Goal: Task Accomplishment & Management: Complete application form

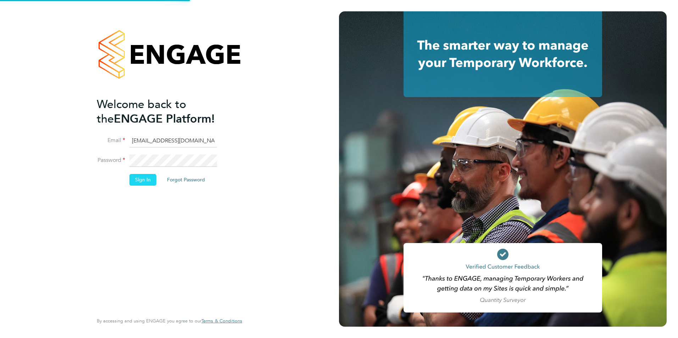
click at [145, 182] on button "Sign In" at bounding box center [142, 179] width 27 height 11
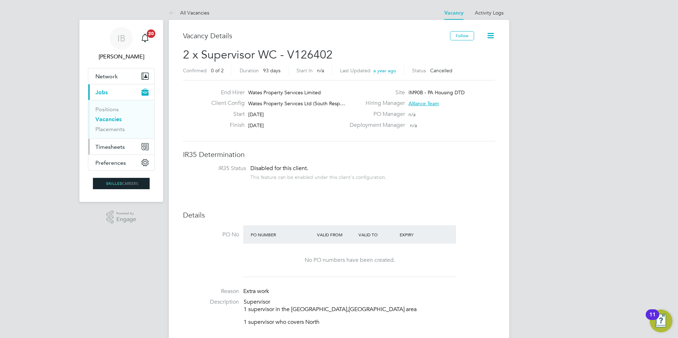
click at [111, 148] on span "Timesheets" at bounding box center [109, 147] width 29 height 7
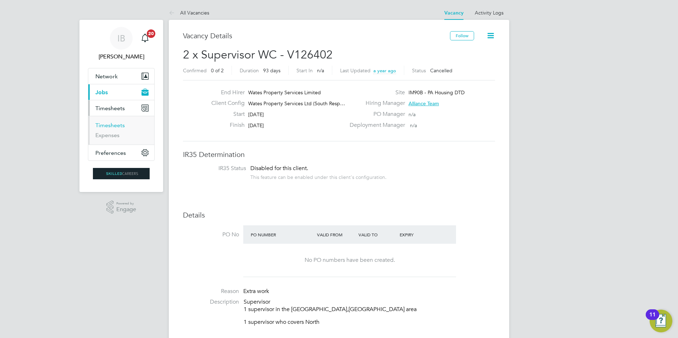
click at [110, 123] on link "Timesheets" at bounding box center [109, 125] width 29 height 7
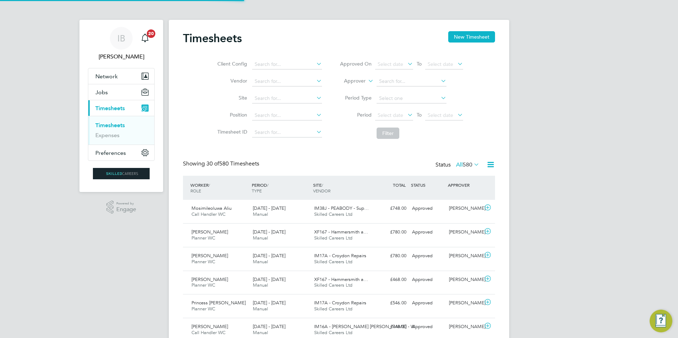
scroll to position [4, 4]
click at [466, 35] on button "New Timesheet" at bounding box center [471, 36] width 47 height 11
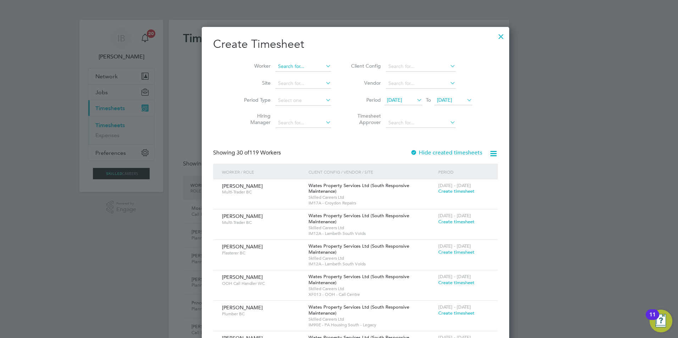
click at [278, 67] on input at bounding box center [304, 67] width 56 height 10
click at [304, 74] on b "[PERSON_NAME]" at bounding box center [324, 76] width 41 height 6
type input "[PERSON_NAME]"
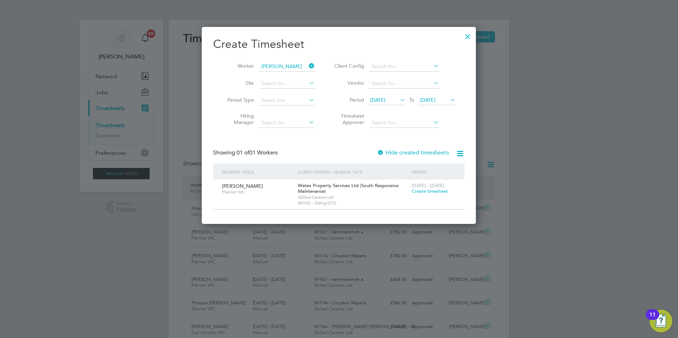
drag, startPoint x: 427, startPoint y: 192, endPoint x: 375, endPoint y: 241, distance: 72.0
click at [428, 192] on span "Create timesheet" at bounding box center [430, 191] width 36 height 6
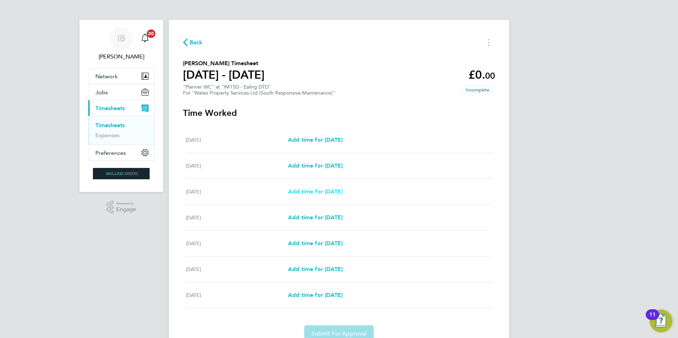
click at [315, 194] on span "Add time for [DATE]" at bounding box center [315, 191] width 55 height 7
select select "30"
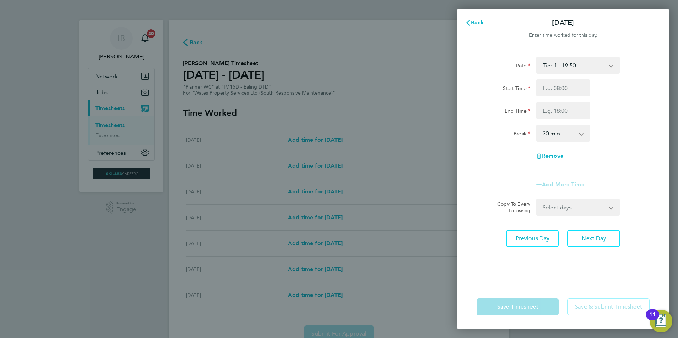
drag, startPoint x: 554, startPoint y: 79, endPoint x: 554, endPoint y: 83, distance: 4.3
click at [554, 80] on div "Rate Tier 1 - 19.50 Start Time End Time Break 0 min 15 min 30 min 45 min 60 min…" at bounding box center [563, 114] width 173 height 114
click at [560, 94] on input "Start Time" at bounding box center [563, 87] width 54 height 17
type input "08:00"
type input "17:00"
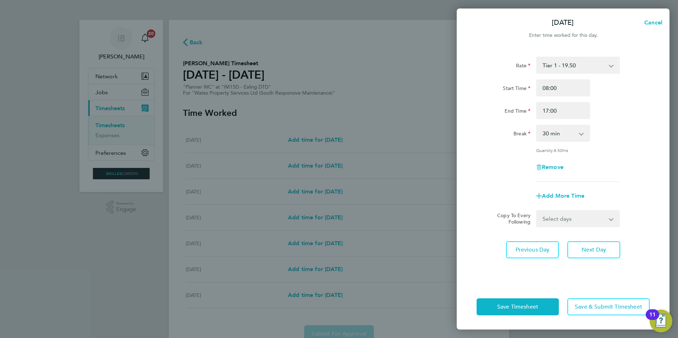
click at [561, 131] on select "0 min 15 min 30 min 45 min 60 min 75 min 90 min" at bounding box center [559, 134] width 44 height 16
select select "60"
click at [537, 126] on select "0 min 15 min 30 min 45 min 60 min 75 min 90 min" at bounding box center [559, 134] width 44 height 16
click at [562, 213] on select "Select days Day [DATE] [DATE] [DATE] [DATE]" at bounding box center [574, 219] width 74 height 16
select select "TUE"
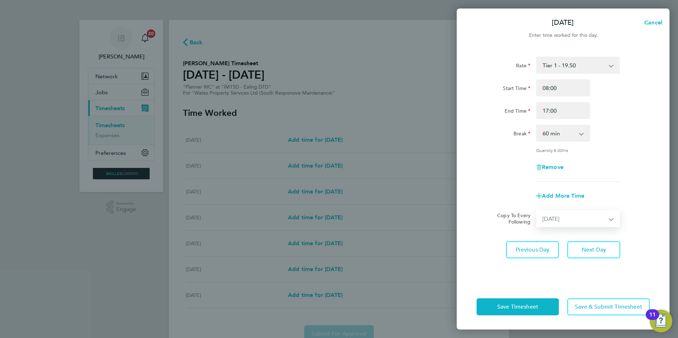
click at [537, 211] on select "Select days Day [DATE] [DATE] [DATE] [DATE]" at bounding box center [574, 219] width 74 height 16
select select "[DATE]"
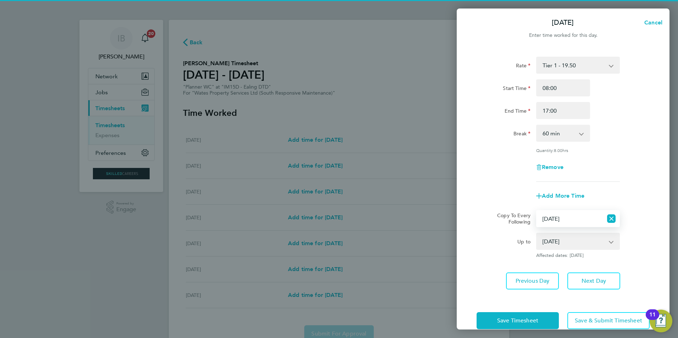
drag, startPoint x: 558, startPoint y: 222, endPoint x: 558, endPoint y: 225, distance: 3.6
click at [558, 222] on select "Select days Day [DATE] [DATE] [DATE] [DATE]" at bounding box center [570, 219] width 66 height 16
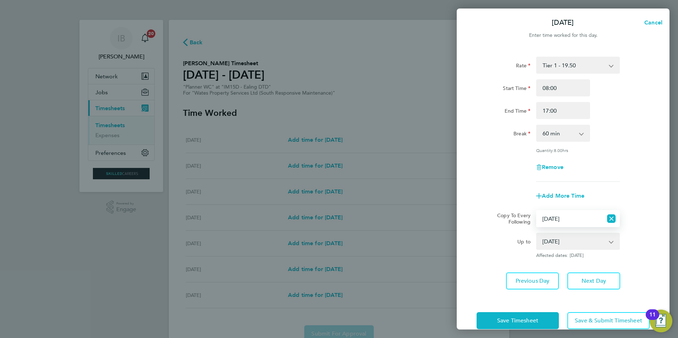
select select "DAY"
click at [537, 211] on select "Select days Day [DATE] [DATE] [DATE] [DATE]" at bounding box center [570, 219] width 66 height 16
click at [527, 318] on span "Save Timesheet" at bounding box center [517, 320] width 41 height 7
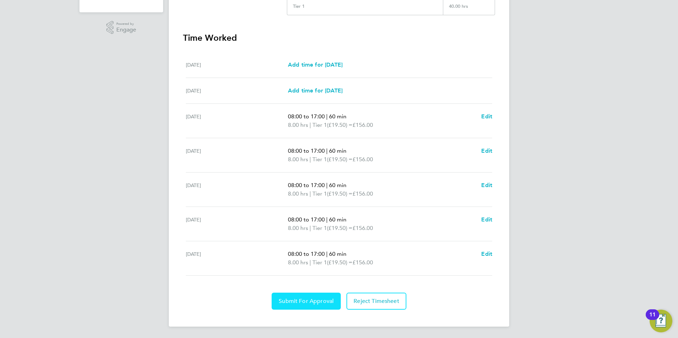
click at [294, 294] on button "Submit For Approval" at bounding box center [306, 301] width 69 height 17
